Goal: Task Accomplishment & Management: Use online tool/utility

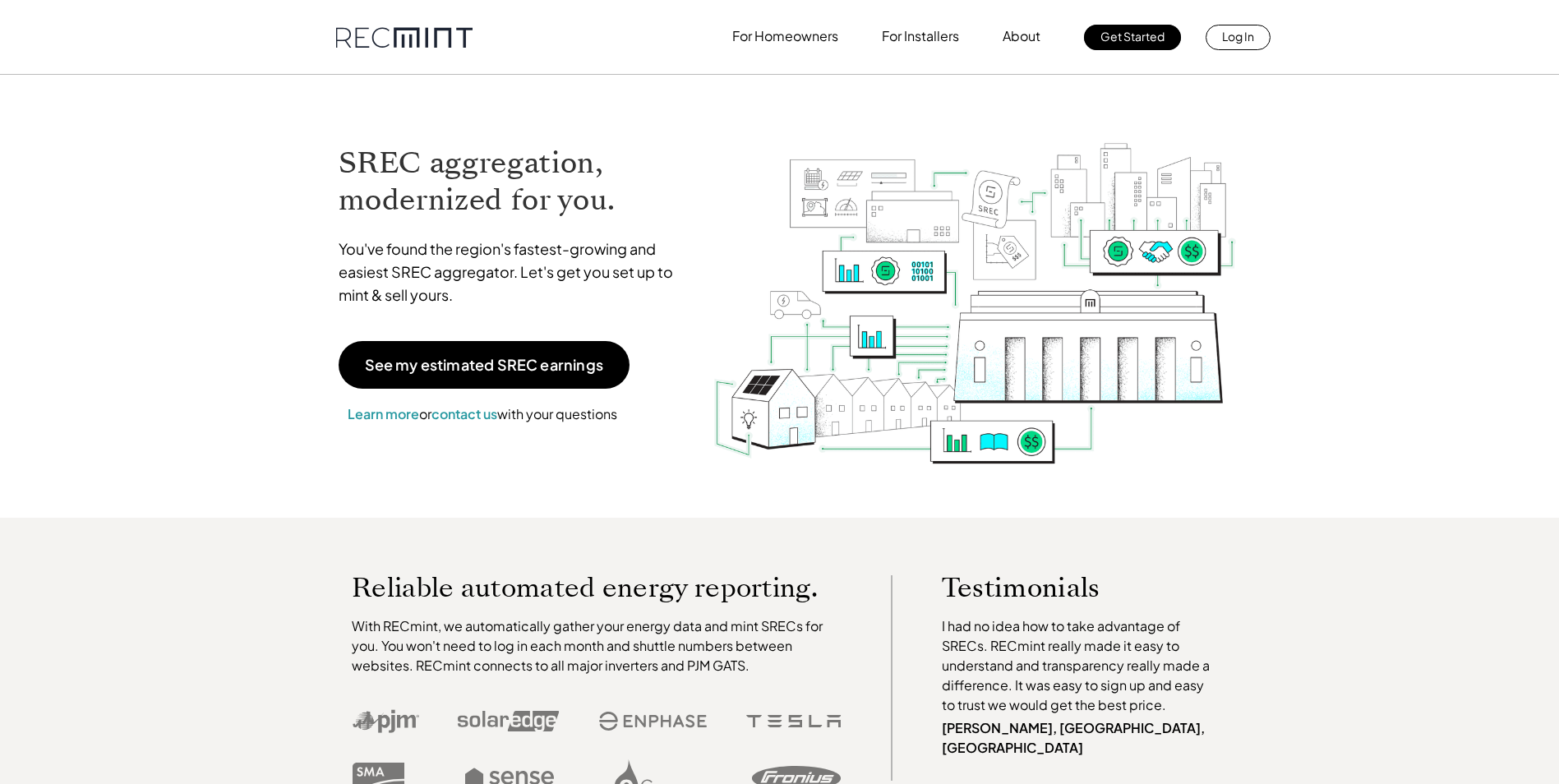
click at [1248, 39] on p "Log In" at bounding box center [1238, 36] width 32 height 23
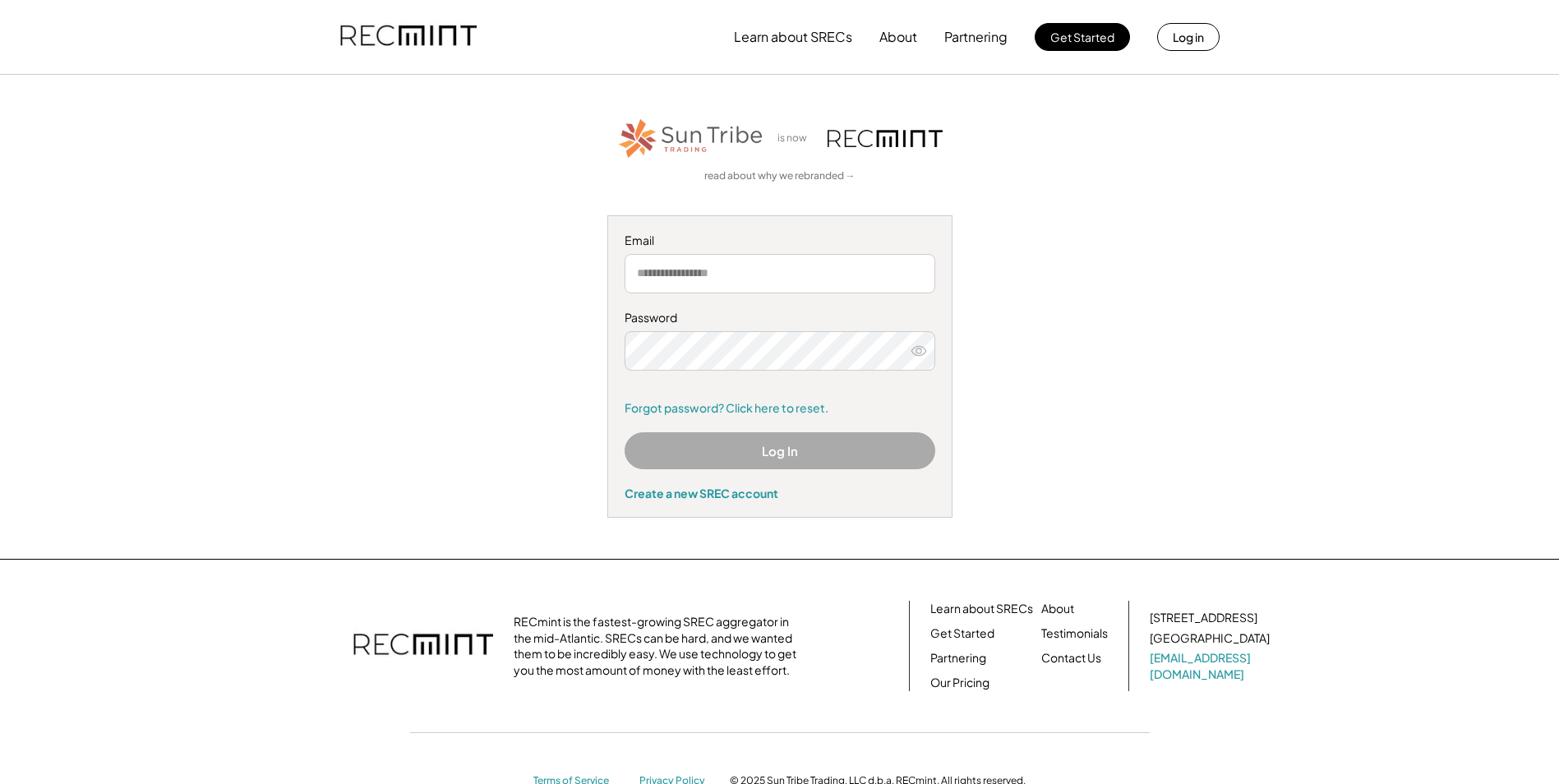
click at [677, 278] on input "email" at bounding box center [780, 273] width 311 height 39
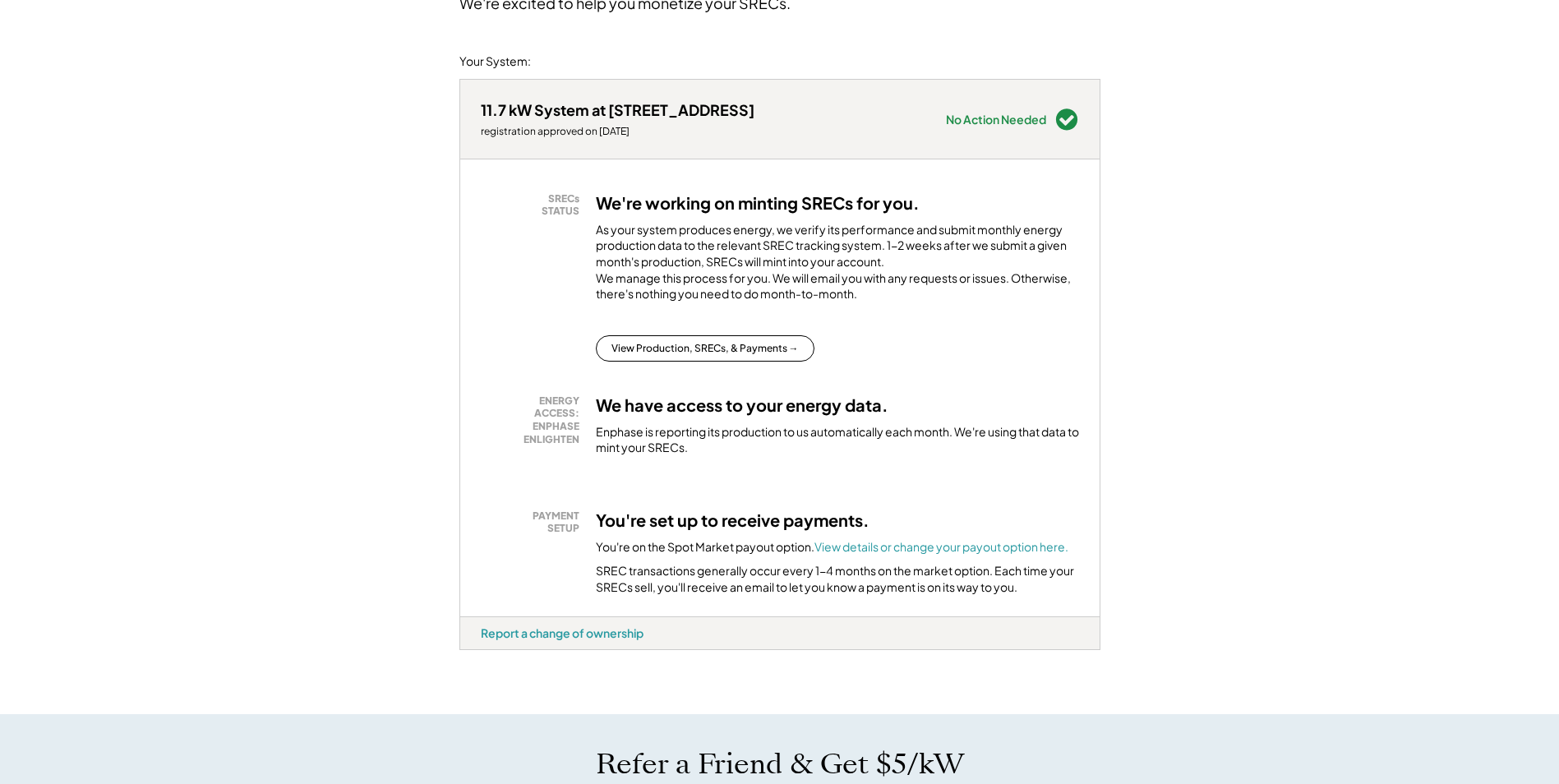
scroll to position [164, 0]
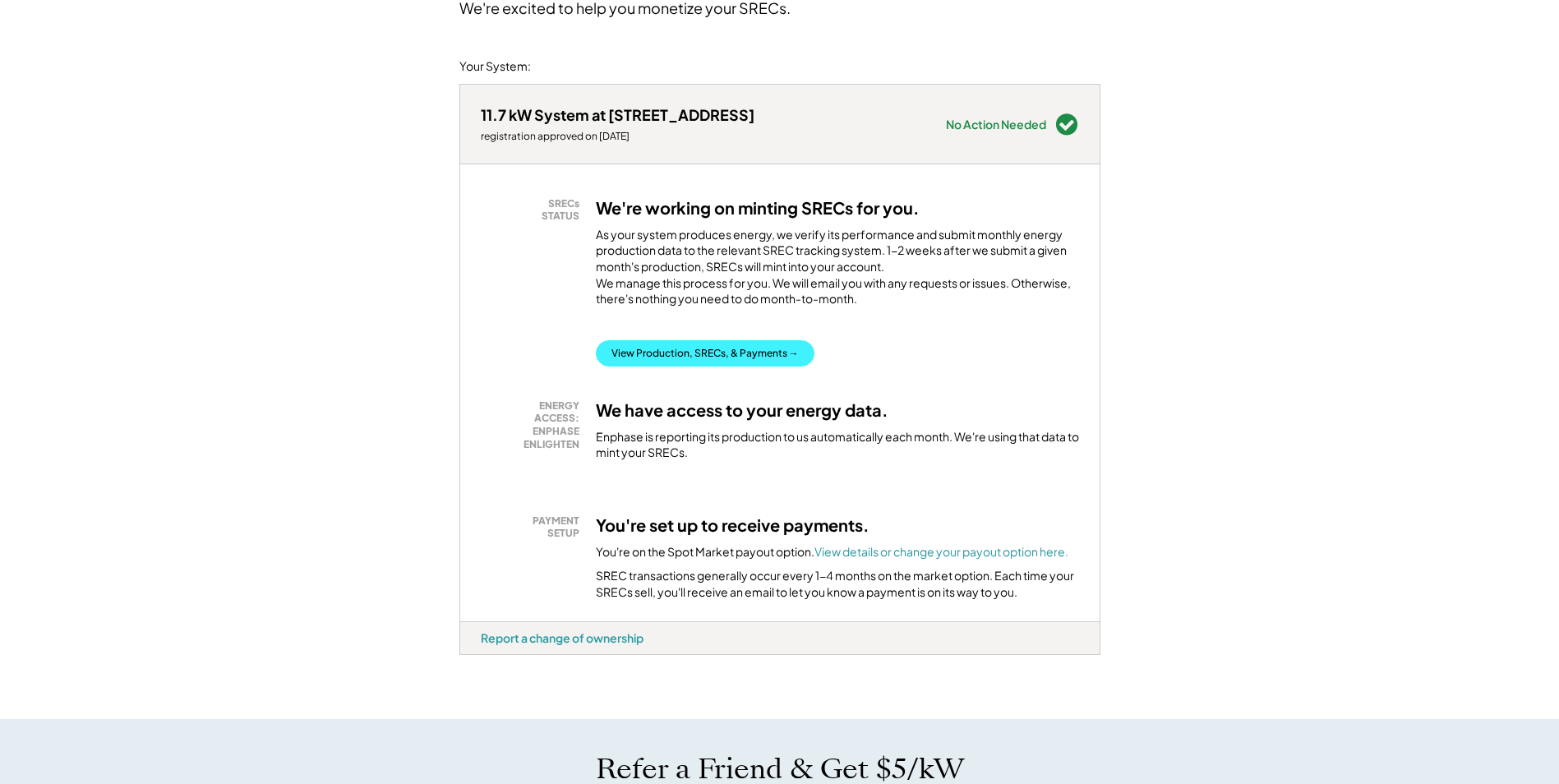
click at [719, 366] on button "View Production, SRECs, & Payments →" at bounding box center [705, 353] width 219 height 26
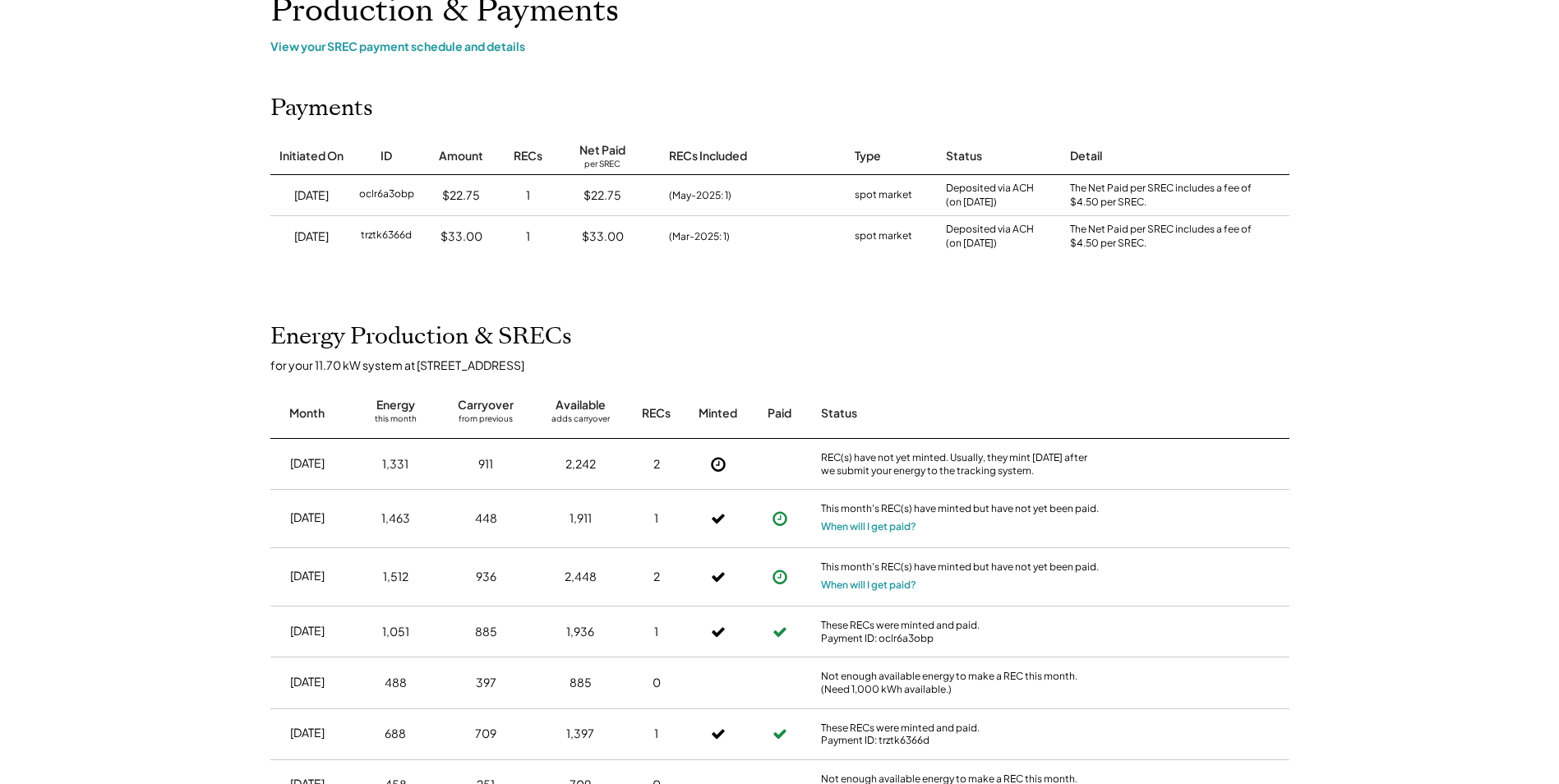
scroll to position [164, 0]
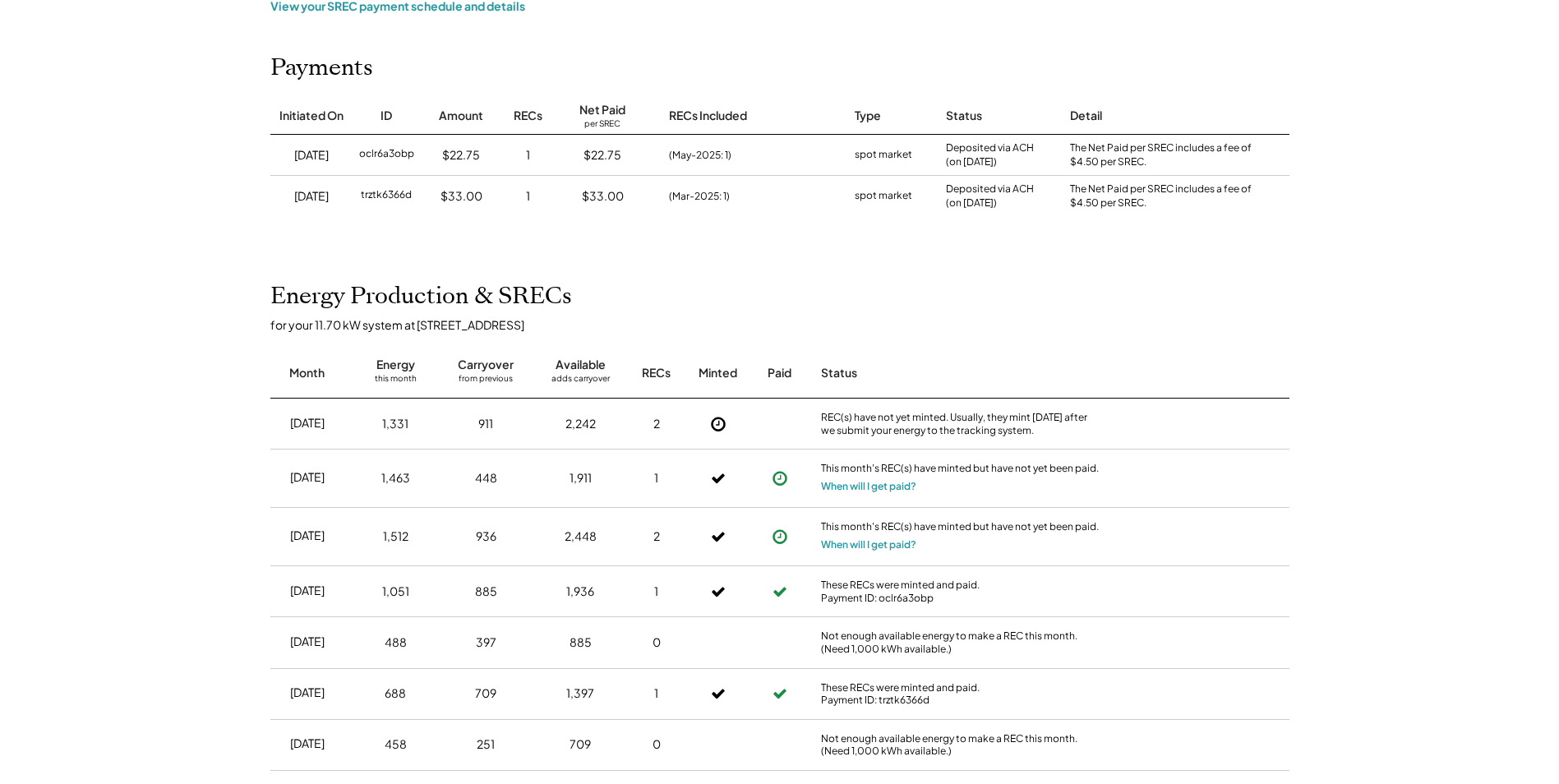
click at [772, 476] on icon at bounding box center [779, 478] width 16 height 16
click at [780, 534] on use at bounding box center [779, 537] width 15 height 15
